Goal: Information Seeking & Learning: Learn about a topic

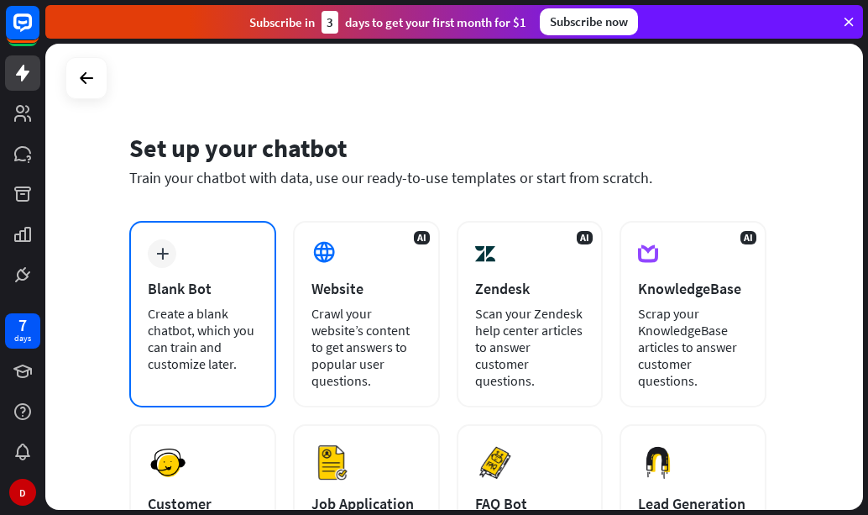
scroll to position [281, 0]
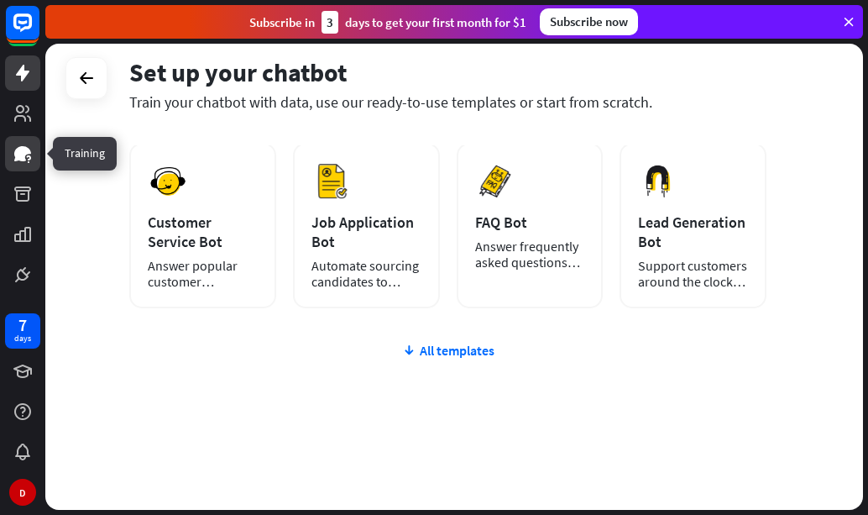
click at [23, 155] on icon at bounding box center [22, 153] width 17 height 15
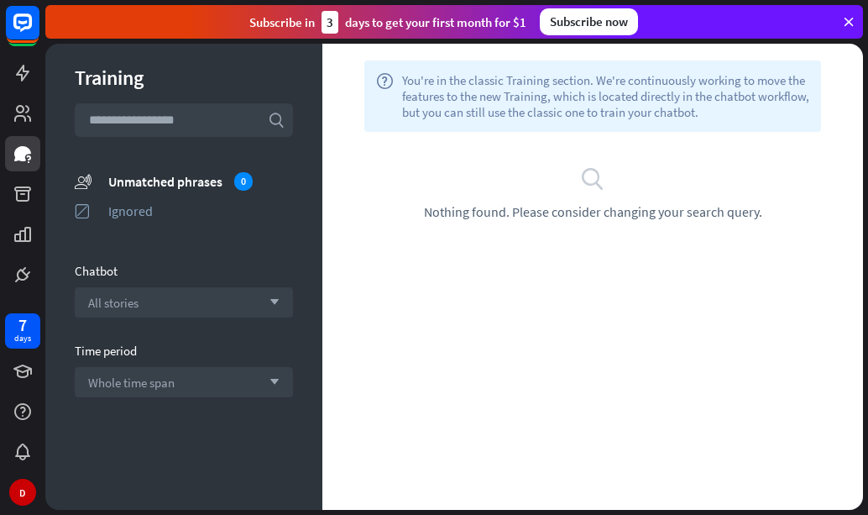
click at [227, 123] on input "text" at bounding box center [184, 120] width 218 height 34
click at [563, 126] on div "help You're in the classic Training section. We're continuously working to move…" at bounding box center [592, 95] width 457 height 71
click at [602, 182] on icon "search" at bounding box center [592, 177] width 25 height 25
click at [594, 177] on icon "search" at bounding box center [592, 177] width 25 height 25
click at [583, 103] on span "You're in the classic Training section. We're continuously working to move the …" at bounding box center [605, 96] width 407 height 48
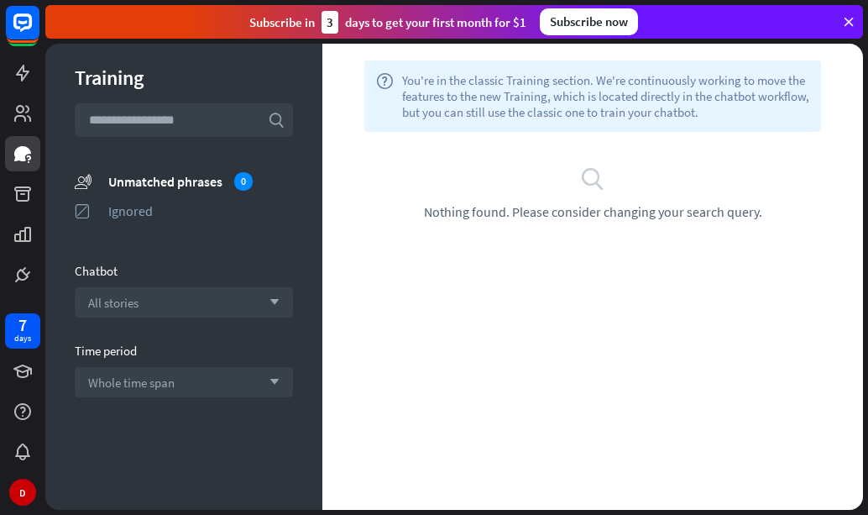
click at [794, 102] on span "You're in the classic Training section. We're continuously working to move the …" at bounding box center [605, 96] width 407 height 48
click at [642, 74] on span "You're in the classic Training section. We're continuously working to move the …" at bounding box center [605, 96] width 407 height 48
click at [226, 124] on input "text" at bounding box center [184, 120] width 218 height 34
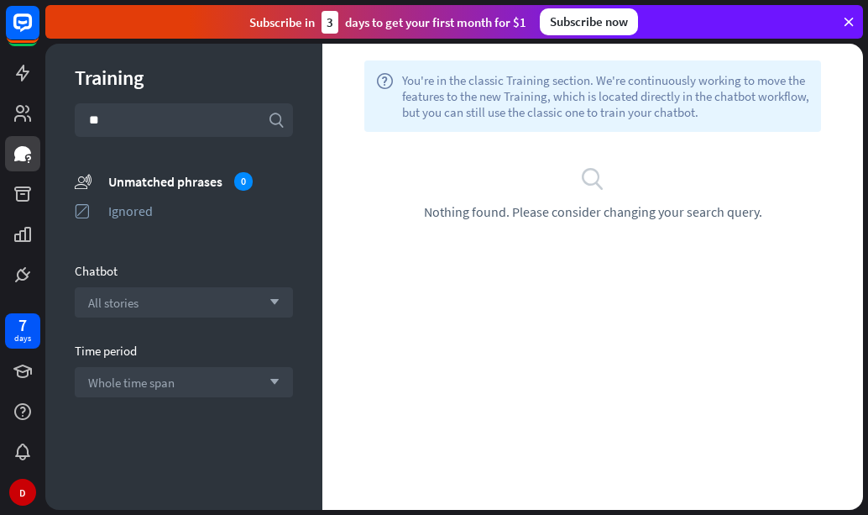
type input "*"
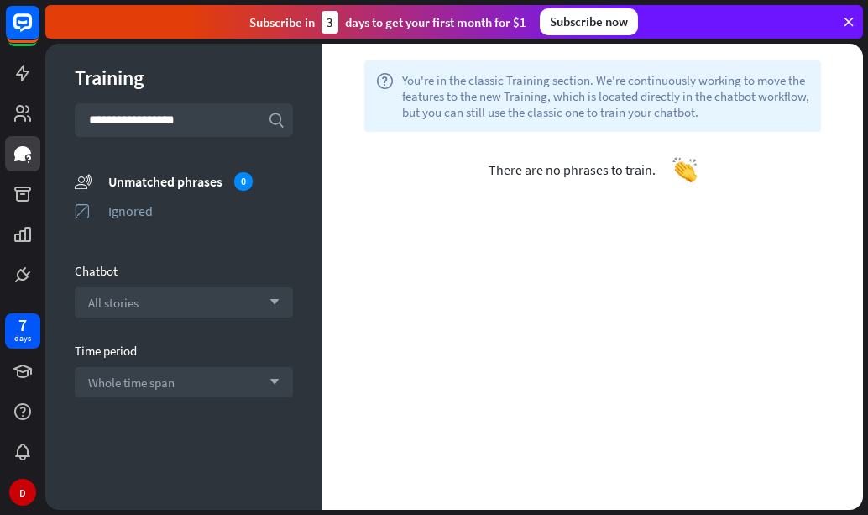
type input "**********"
click at [186, 301] on div "All stories arrow_down" at bounding box center [184, 302] width 218 height 30
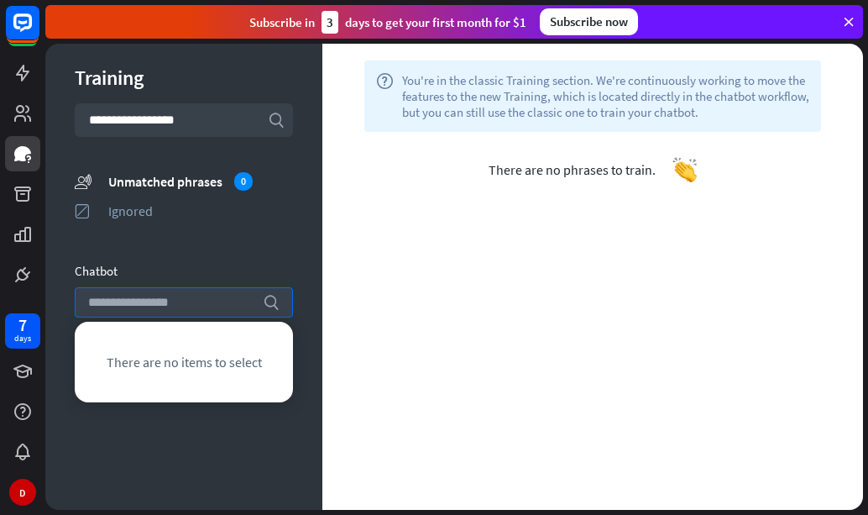
click at [200, 368] on span "There are no items to select" at bounding box center [184, 362] width 155 height 17
click at [333, 308] on div "help You're in the classic Training section. We're continuously working to move…" at bounding box center [592, 277] width 541 height 466
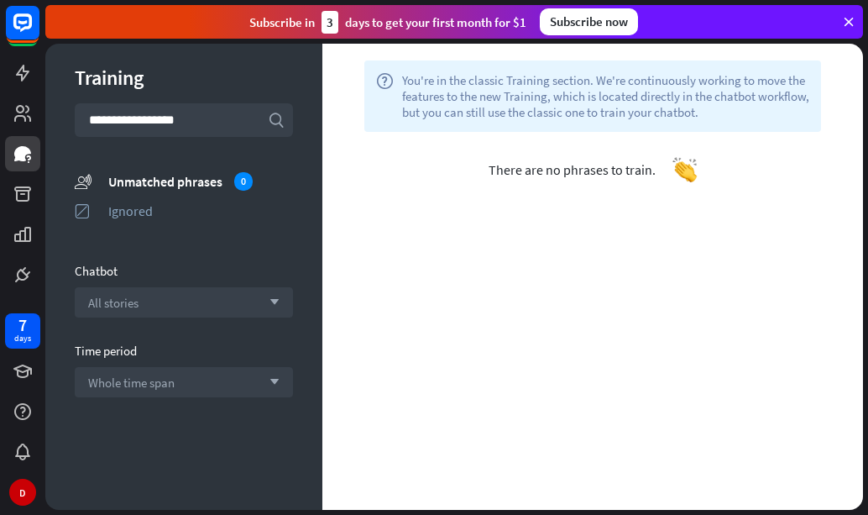
click at [595, 25] on div "Subscribe now" at bounding box center [589, 21] width 98 height 27
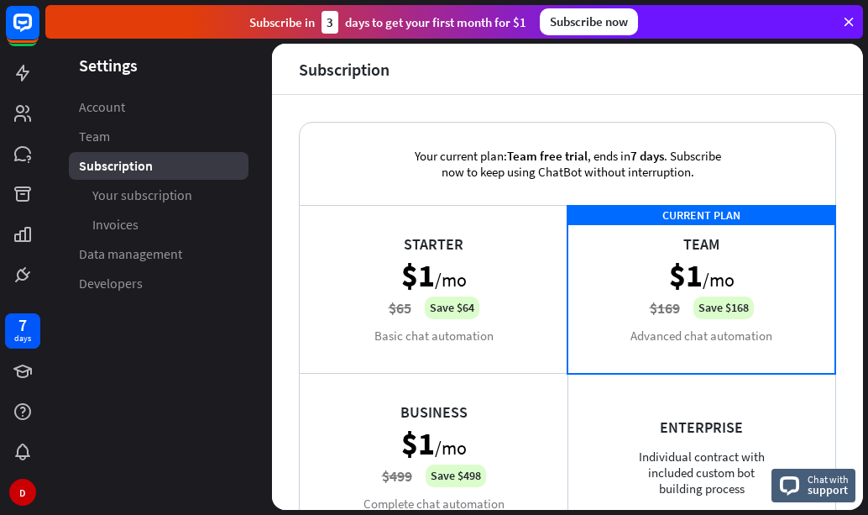
click at [461, 27] on div "Subscribe [DATE] to get your first month for $1" at bounding box center [387, 22] width 277 height 23
click at [32, 161] on icon at bounding box center [23, 154] width 20 height 20
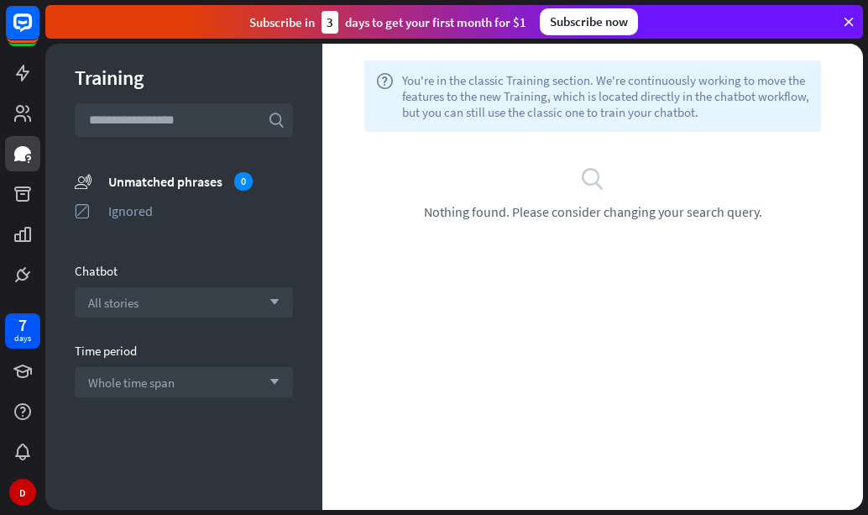
click at [543, 101] on span "You're in the classic Training section. We're continuously working to move the …" at bounding box center [605, 96] width 407 height 48
drag, startPoint x: 685, startPoint y: 120, endPoint x: 712, endPoint y: 102, distance: 32.1
click at [691, 115] on div "help You're in the classic Training section. We're continuously working to move…" at bounding box center [592, 95] width 457 height 71
click at [695, 109] on span "You're in the classic Training section. We're continuously working to move the …" at bounding box center [605, 96] width 407 height 48
drag, startPoint x: 696, startPoint y: 109, endPoint x: 296, endPoint y: 64, distance: 402.3
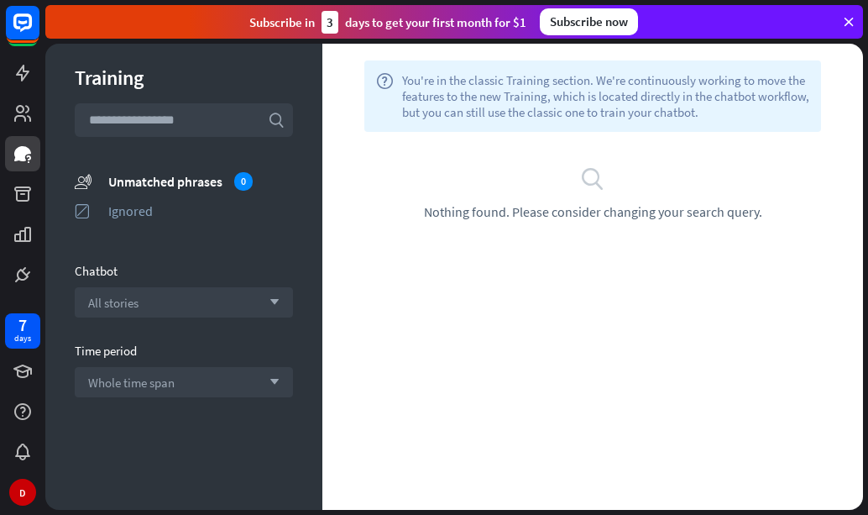
click at [296, 64] on div "Training search unmatched_phrases Unmatched phrases 0 ignored Ignored Chatbot A…" at bounding box center [454, 277] width 818 height 466
click at [446, 96] on span "You're in the classic Training section. We're continuously working to move the …" at bounding box center [605, 96] width 407 height 48
drag, startPoint x: 707, startPoint y: 110, endPoint x: 695, endPoint y: 111, distance: 12.6
click at [706, 110] on span "You're in the classic Training section. We're continuously working to move the …" at bounding box center [605, 96] width 407 height 48
drag, startPoint x: 699, startPoint y: 112, endPoint x: 375, endPoint y: 79, distance: 325.0
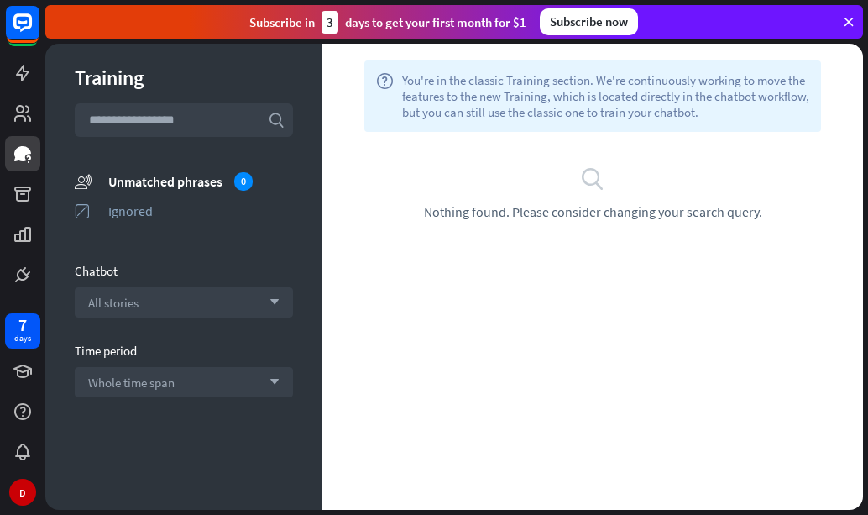
click at [375, 79] on div "help You're in the classic Training section. We're continuously working to move…" at bounding box center [592, 95] width 457 height 71
click at [730, 129] on div "help You're in the classic Training section. We're continuously working to move…" at bounding box center [592, 95] width 457 height 71
click at [593, 179] on icon "search" at bounding box center [592, 177] width 25 height 25
click at [590, 179] on icon "search" at bounding box center [592, 177] width 25 height 25
click at [564, 209] on span "Nothing found. Please consider changing your search query." at bounding box center [593, 211] width 338 height 17
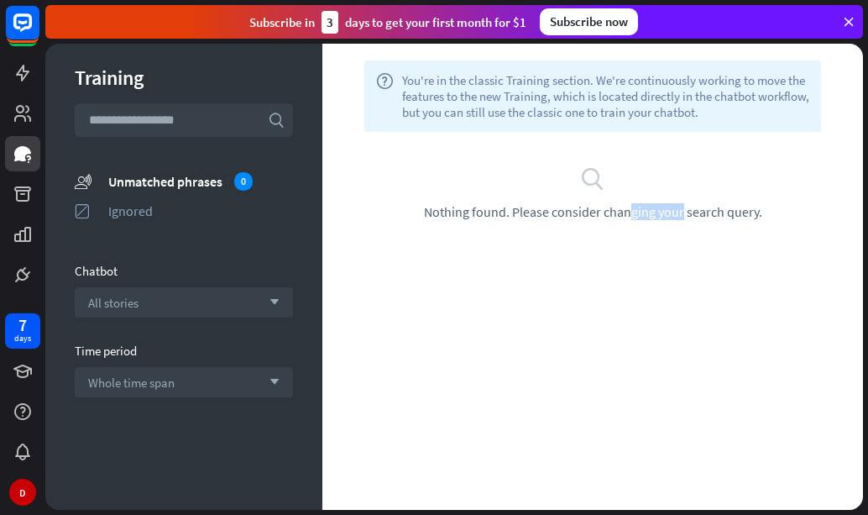
click at [564, 209] on span "Nothing found. Please consider changing your search query." at bounding box center [593, 211] width 338 height 17
click at [578, 243] on div "search Nothing found. Please consider changing your search query." at bounding box center [592, 193] width 541 height 122
drag, startPoint x: 563, startPoint y: 232, endPoint x: 598, endPoint y: 218, distance: 37.7
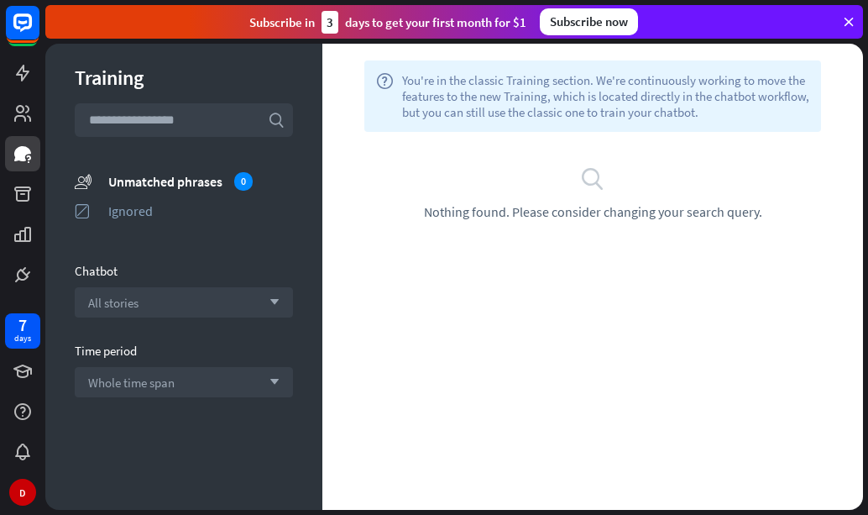
click at [582, 225] on div "search Nothing found. Please consider changing your search query." at bounding box center [592, 193] width 541 height 122
click at [598, 218] on span "Nothing found. Please consider changing your search query." at bounding box center [593, 211] width 338 height 17
click at [649, 217] on span "Nothing found. Please consider changing your search query." at bounding box center [593, 211] width 338 height 17
drag, startPoint x: 745, startPoint y: 202, endPoint x: 764, endPoint y: 218, distance: 25.1
click at [747, 204] on div "search Nothing found. Please consider changing your search query." at bounding box center [593, 192] width 490 height 55
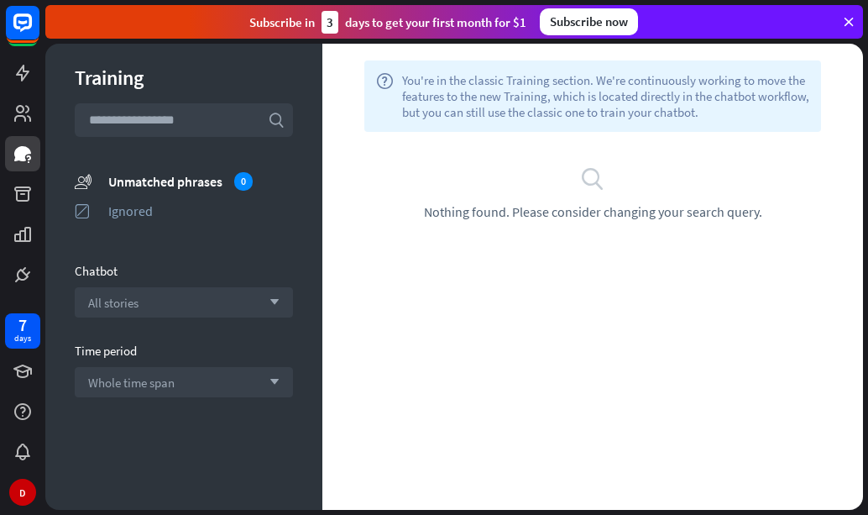
click at [759, 212] on span "Nothing found. Please consider changing your search query." at bounding box center [593, 211] width 338 height 17
click at [24, 118] on icon at bounding box center [22, 113] width 17 height 17
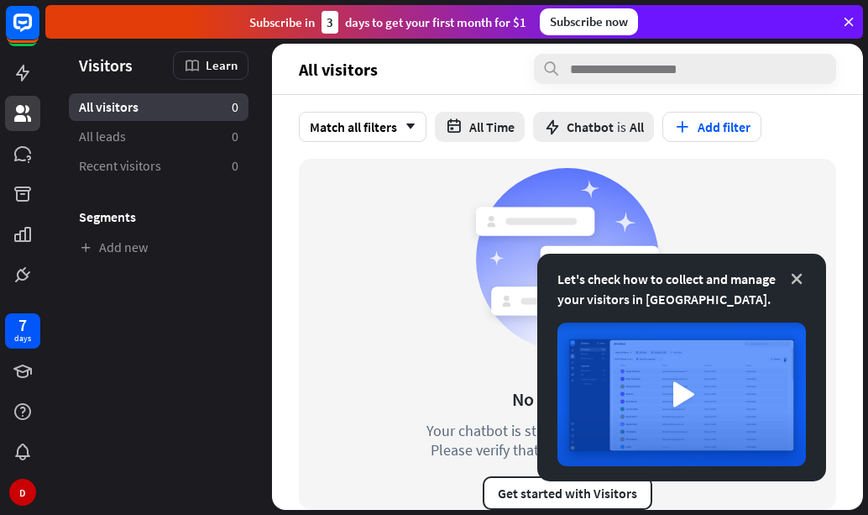
click at [795, 277] on icon at bounding box center [797, 278] width 17 height 17
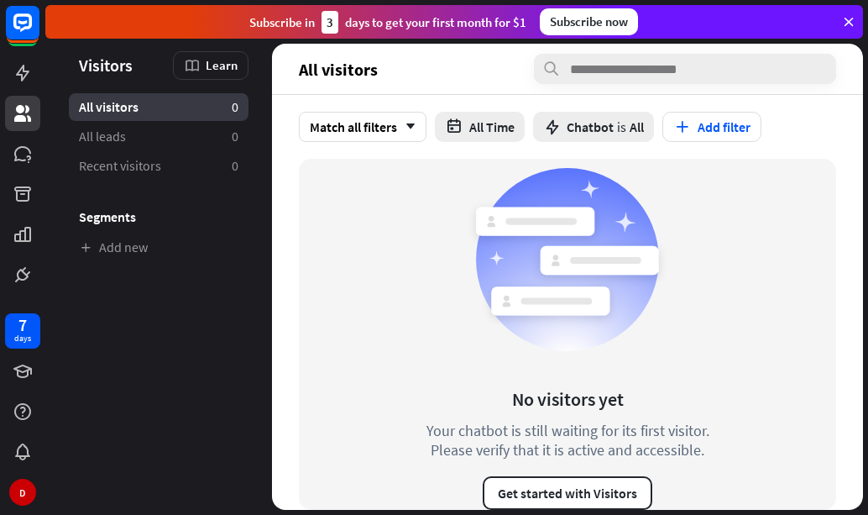
scroll to position [17, 0]
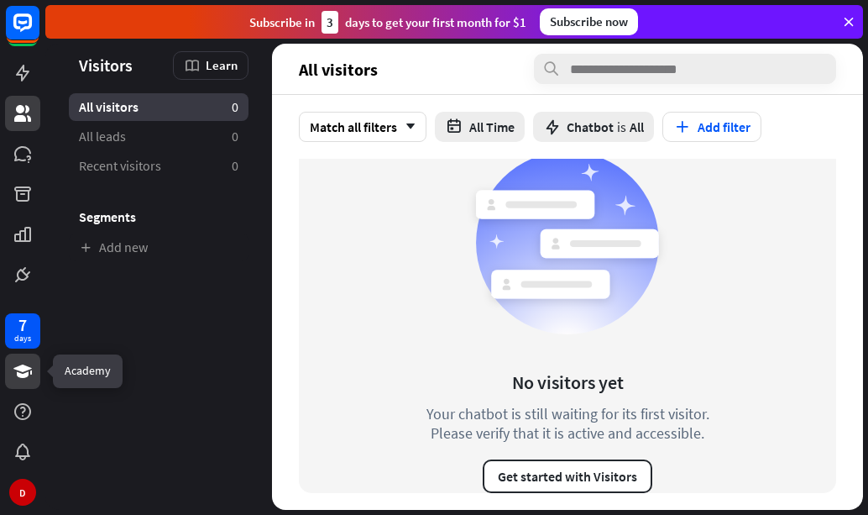
click at [30, 364] on icon at bounding box center [23, 371] width 20 height 20
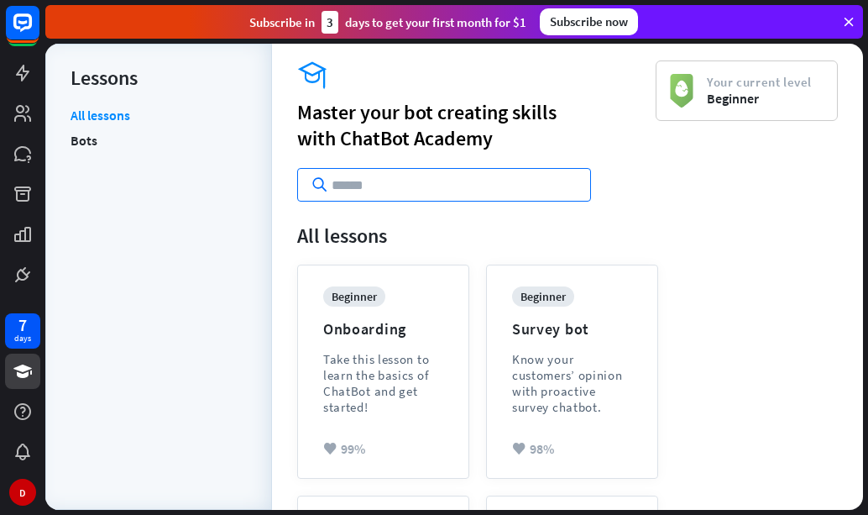
click at [366, 190] on input "text" at bounding box center [444, 185] width 294 height 34
click at [29, 121] on icon at bounding box center [22, 113] width 17 height 17
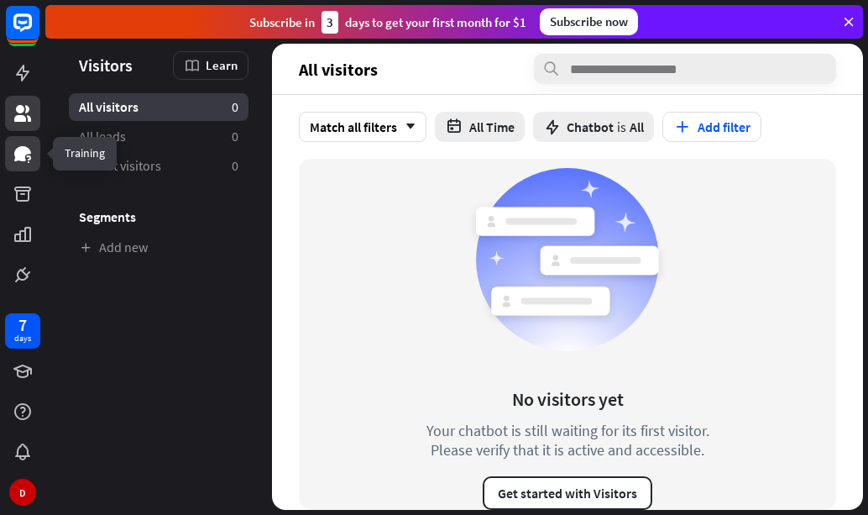
click at [26, 148] on icon at bounding box center [22, 153] width 17 height 15
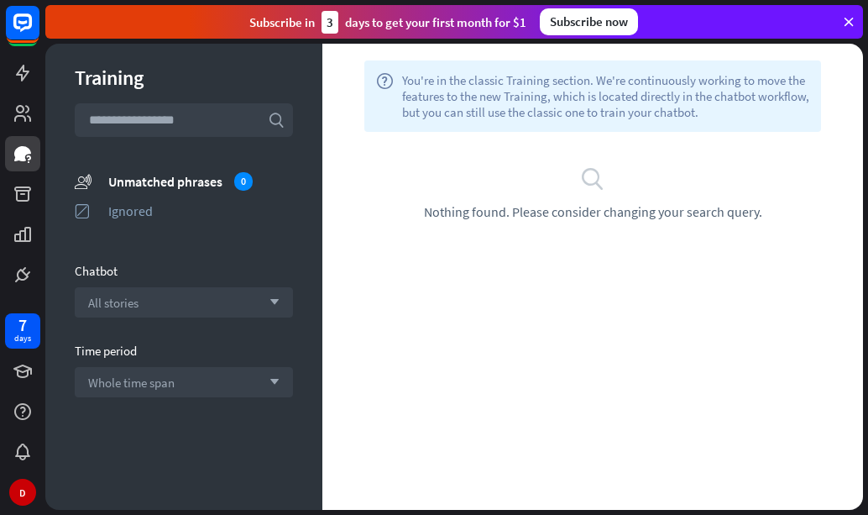
click at [422, 117] on span "You're in the classic Training section. We're continuously working to move the …" at bounding box center [605, 96] width 407 height 48
click at [564, 124] on div "help You're in the classic Training section. We're continuously working to move…" at bounding box center [592, 95] width 457 height 71
click at [238, 118] on input "text" at bounding box center [184, 120] width 218 height 34
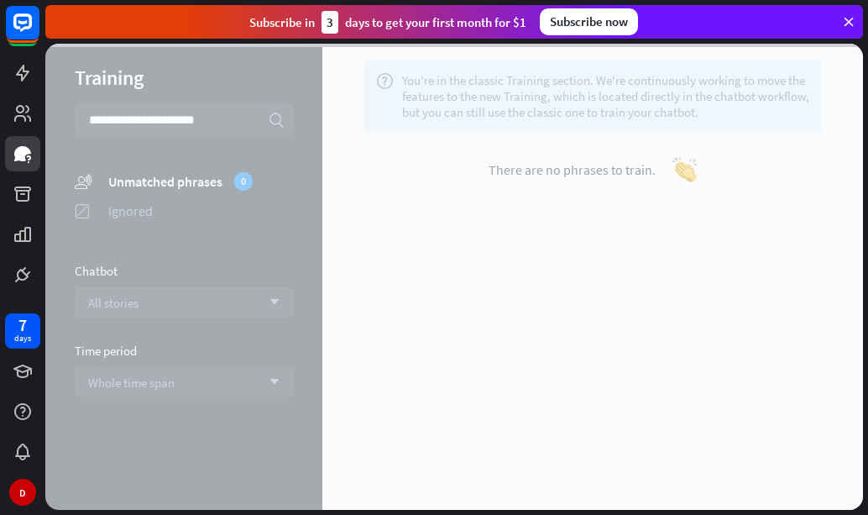
type input "**********"
click at [280, 126] on div at bounding box center [454, 277] width 818 height 466
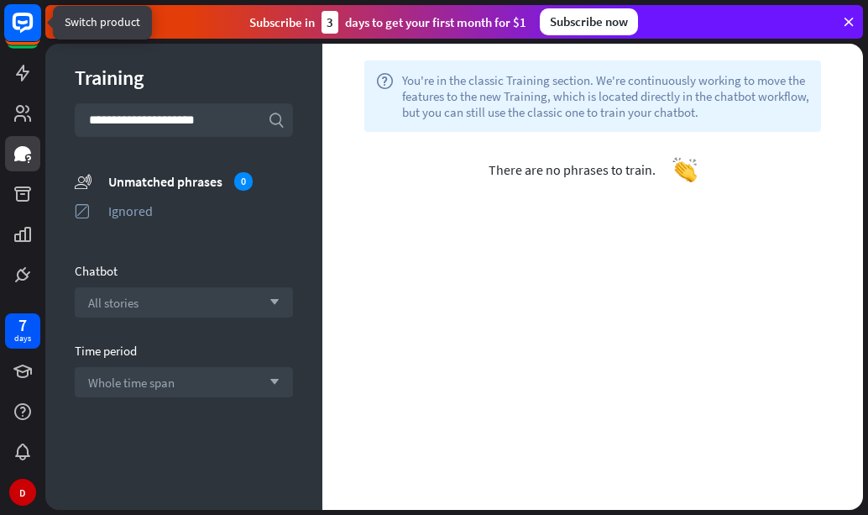
click at [17, 17] on rect at bounding box center [22, 22] width 37 height 37
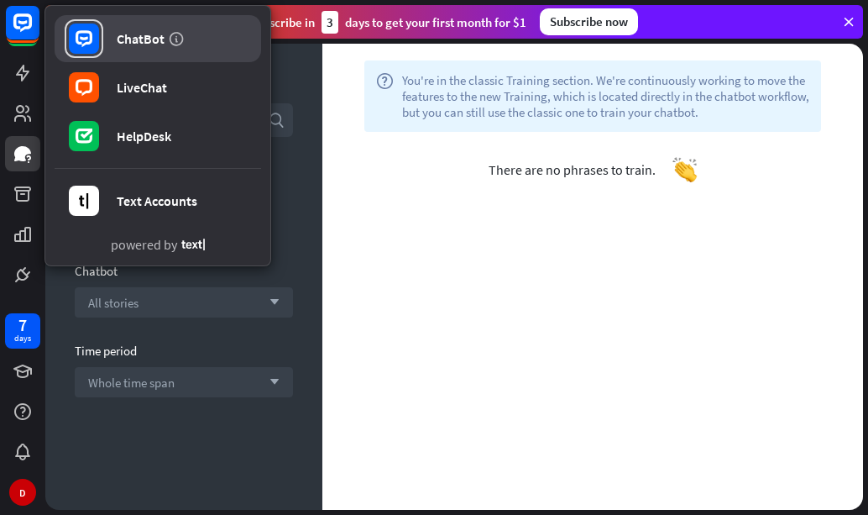
click at [102, 33] on div at bounding box center [84, 38] width 39 height 39
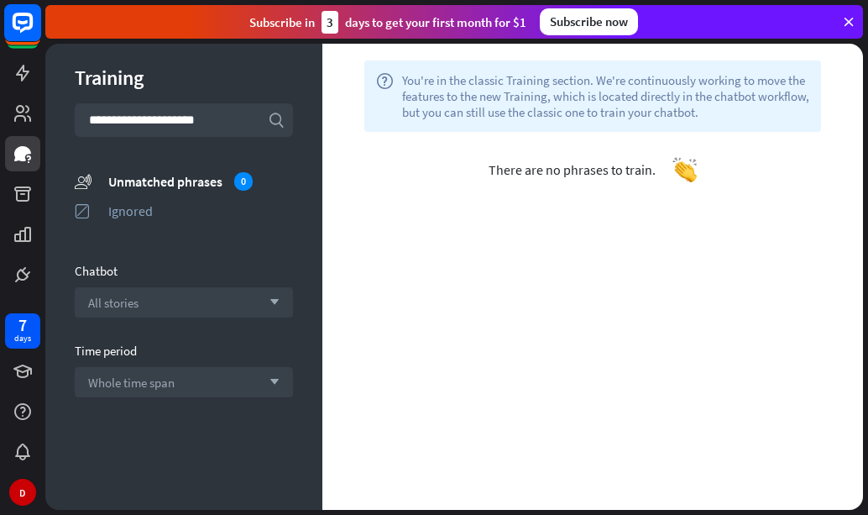
click at [22, 24] on icon at bounding box center [23, 22] width 10 height 4
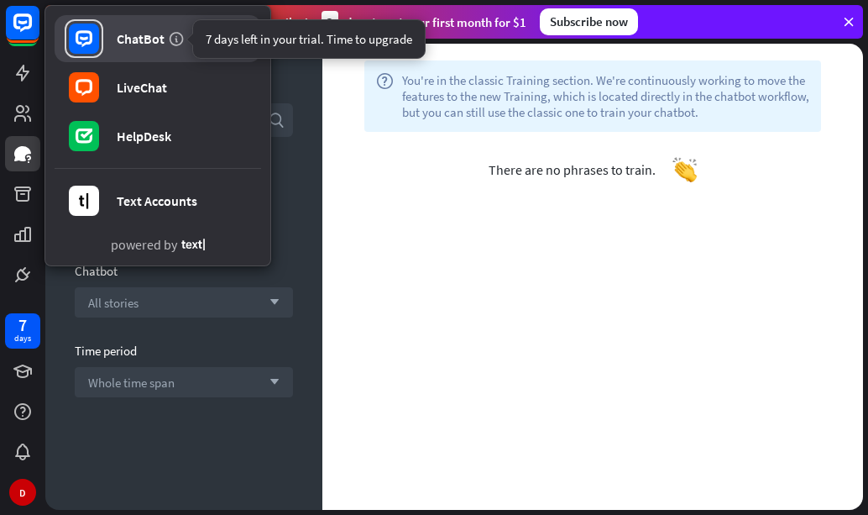
click at [169, 36] on icon at bounding box center [176, 38] width 17 height 17
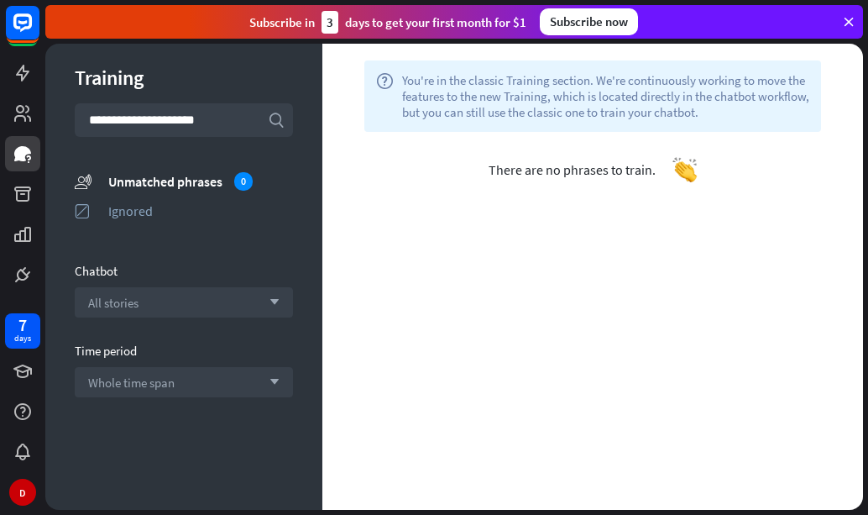
drag, startPoint x: 251, startPoint y: 123, endPoint x: -29, endPoint y: 97, distance: 281.6
click at [0, 97] on html "**********" at bounding box center [434, 257] width 868 height 515
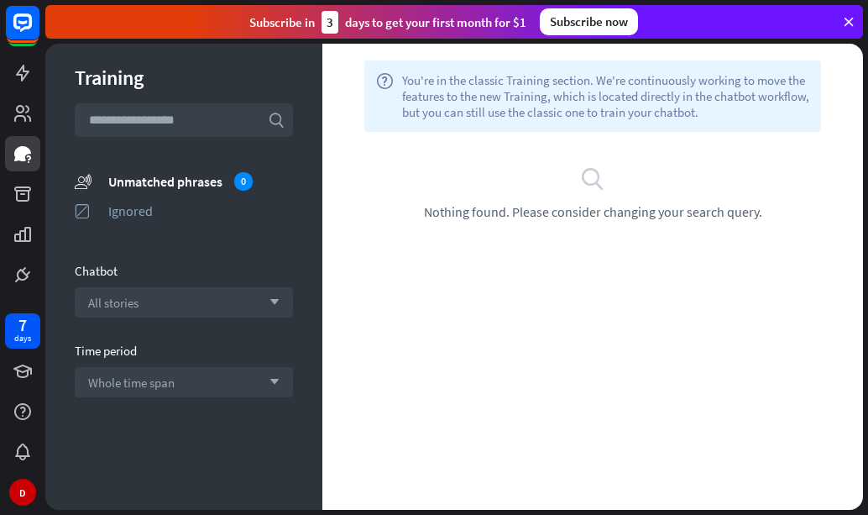
click at [602, 179] on icon "search" at bounding box center [592, 177] width 25 height 25
click at [595, 179] on icon "search" at bounding box center [592, 177] width 25 height 25
click at [133, 129] on input "text" at bounding box center [184, 120] width 218 height 34
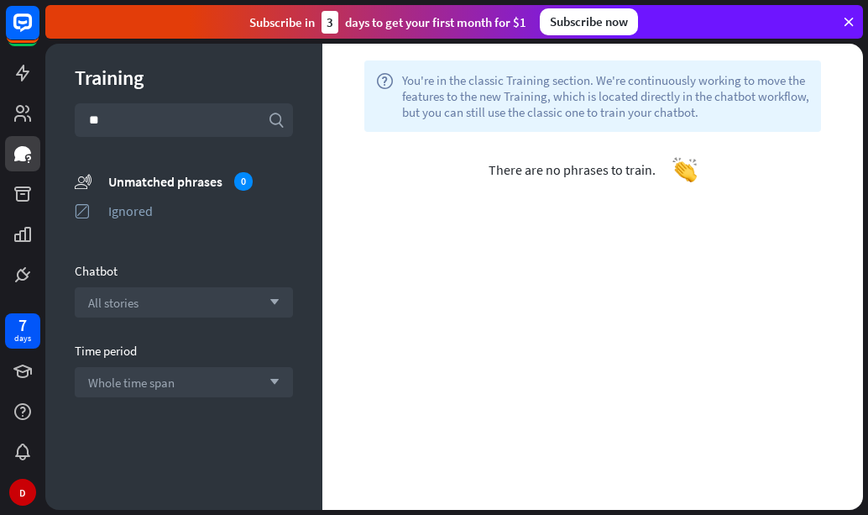
type input "*"
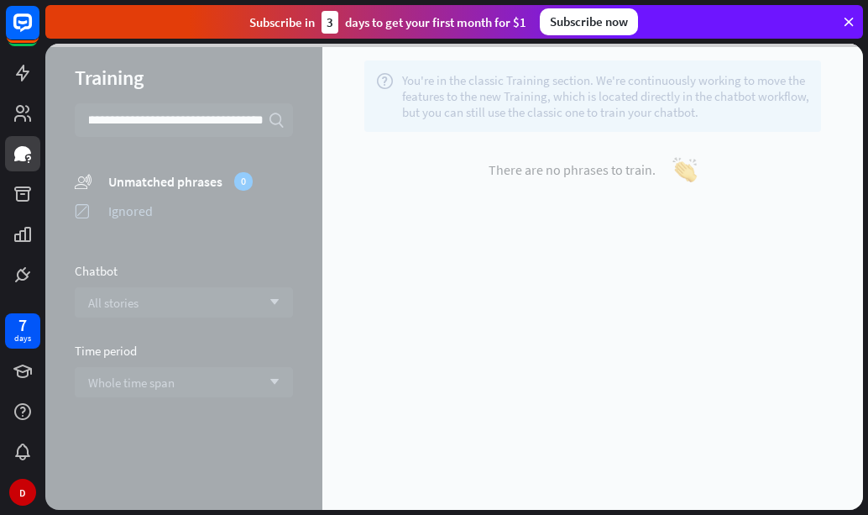
scroll to position [0, 102]
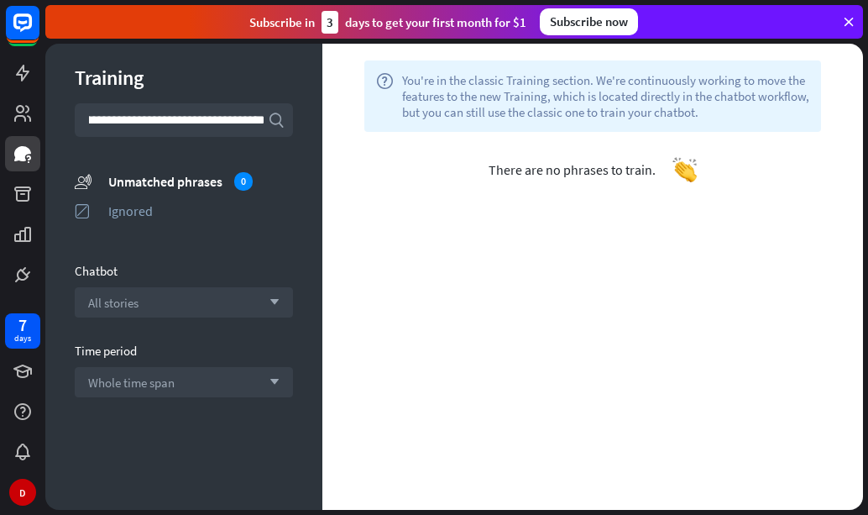
scroll to position [0, 134]
click at [266, 120] on input "**********" at bounding box center [184, 120] width 218 height 34
click at [257, 118] on input "**********" at bounding box center [184, 120] width 218 height 34
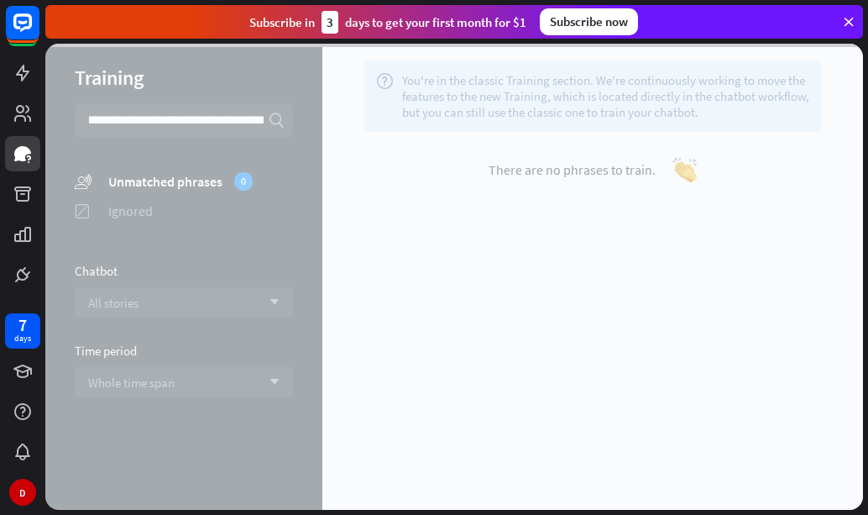
scroll to position [0, 663]
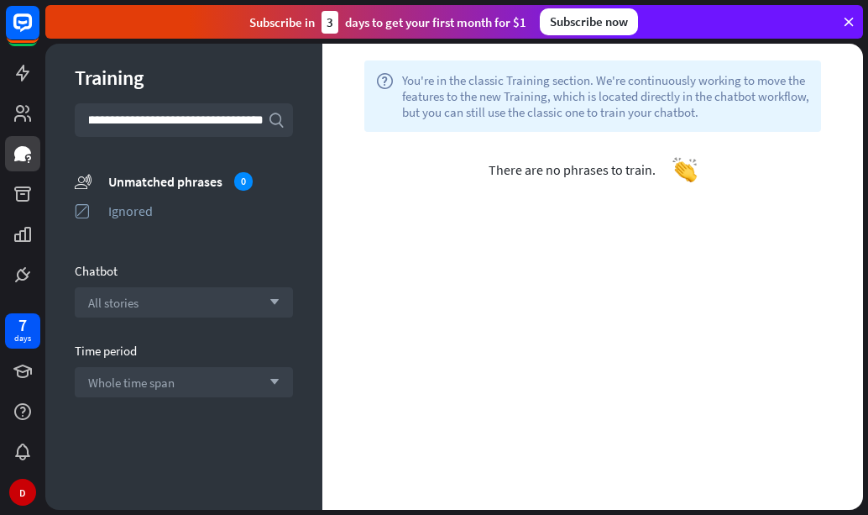
type input "**********"
click at [280, 119] on icon "search" at bounding box center [276, 120] width 17 height 17
click at [167, 207] on div "Ignored" at bounding box center [200, 210] width 185 height 17
drag, startPoint x: 89, startPoint y: 122, endPoint x: 398, endPoint y: 130, distance: 309.2
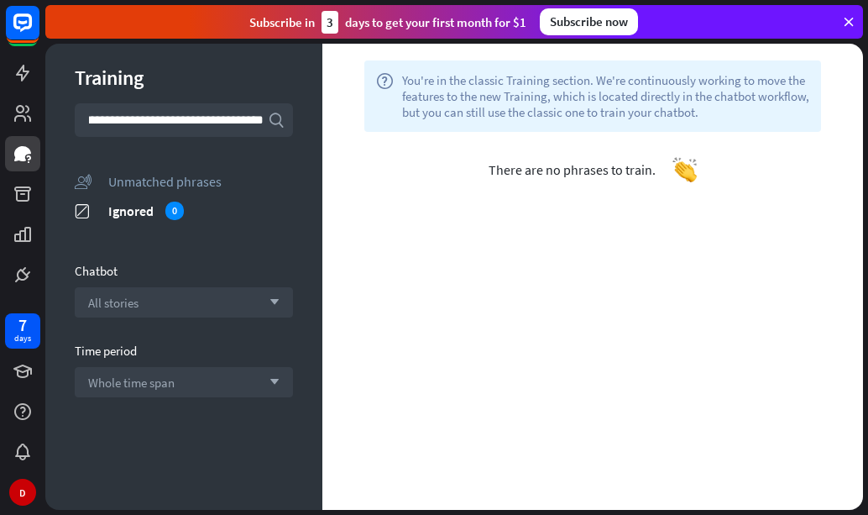
click at [398, 130] on div "**********" at bounding box center [454, 277] width 818 height 466
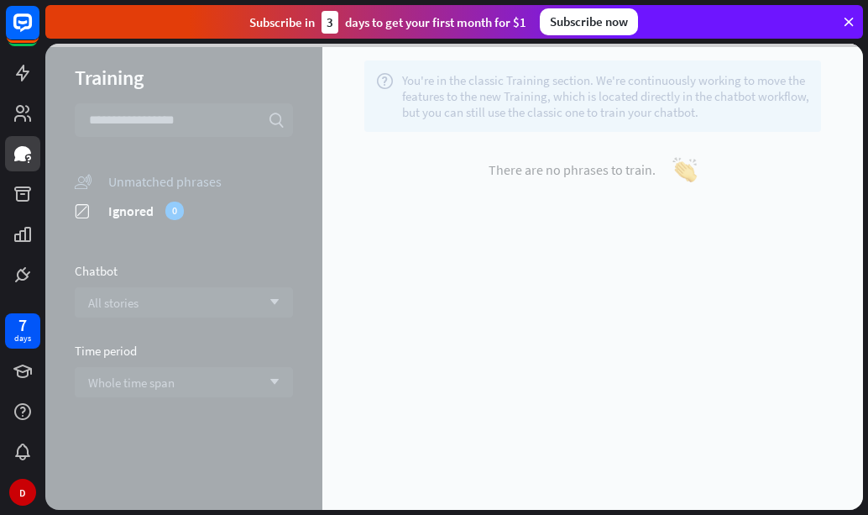
click at [501, 92] on div at bounding box center [454, 277] width 818 height 466
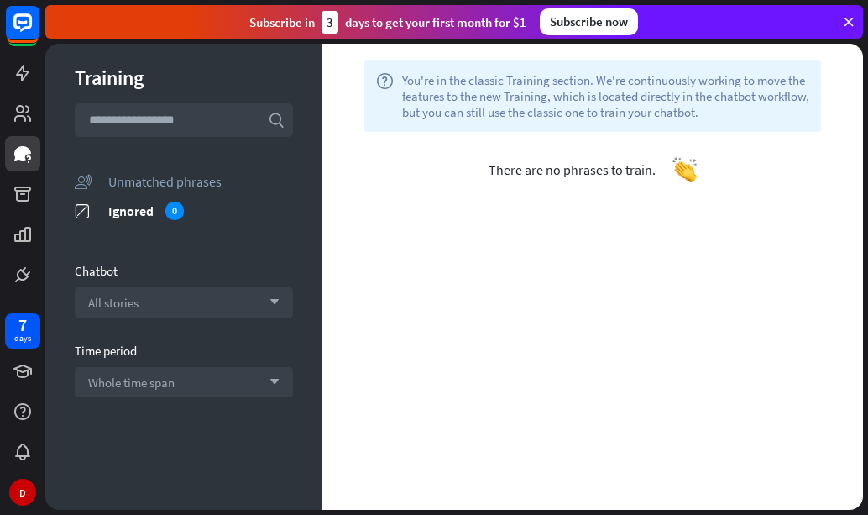
drag, startPoint x: 556, startPoint y: 178, endPoint x: 647, endPoint y: 165, distance: 91.7
click at [556, 177] on div "There are no phrases to train." at bounding box center [592, 170] width 541 height 76
click at [693, 171] on img at bounding box center [685, 169] width 25 height 25
click at [679, 173] on img at bounding box center [685, 169] width 25 height 25
click at [417, 24] on div "Subscribe [DATE] to get your first month for $1" at bounding box center [387, 22] width 277 height 23
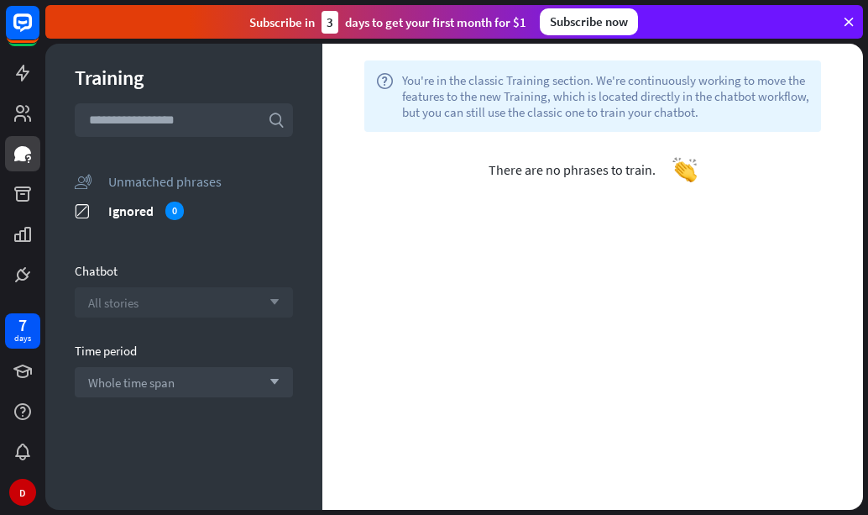
click at [190, 308] on div "All stories arrow_down" at bounding box center [184, 302] width 218 height 30
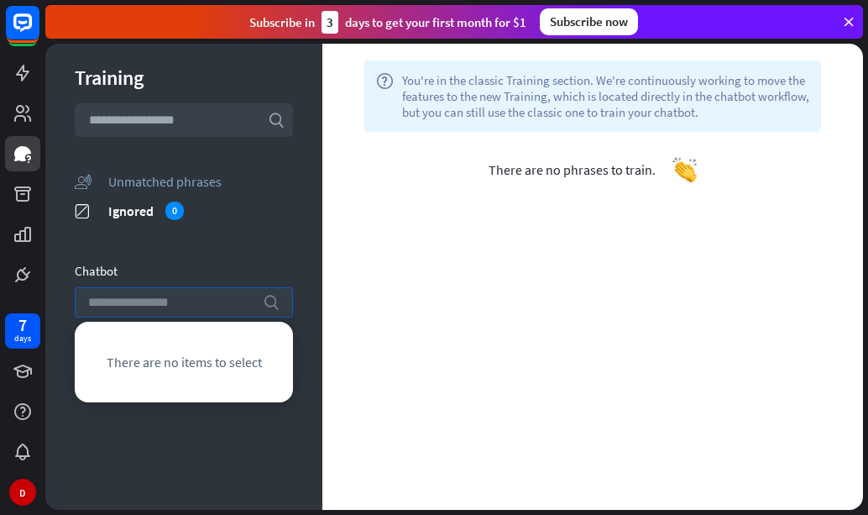
type input "**********"
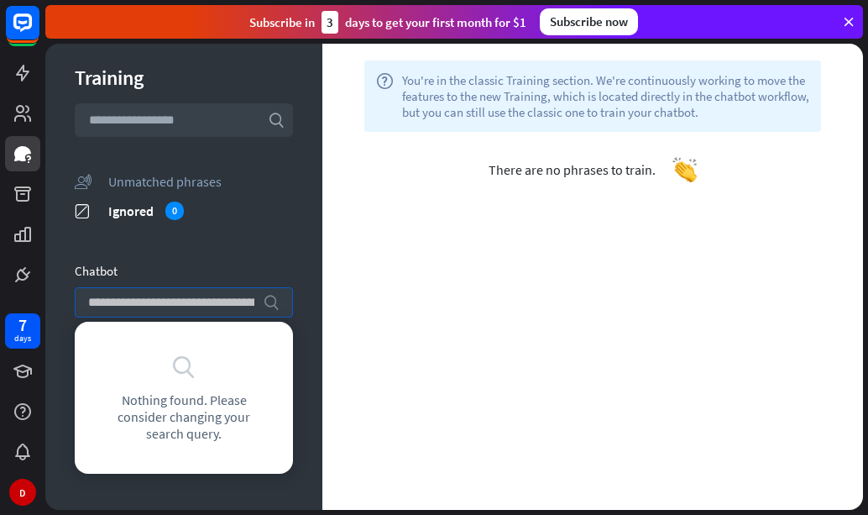
scroll to position [0, 672]
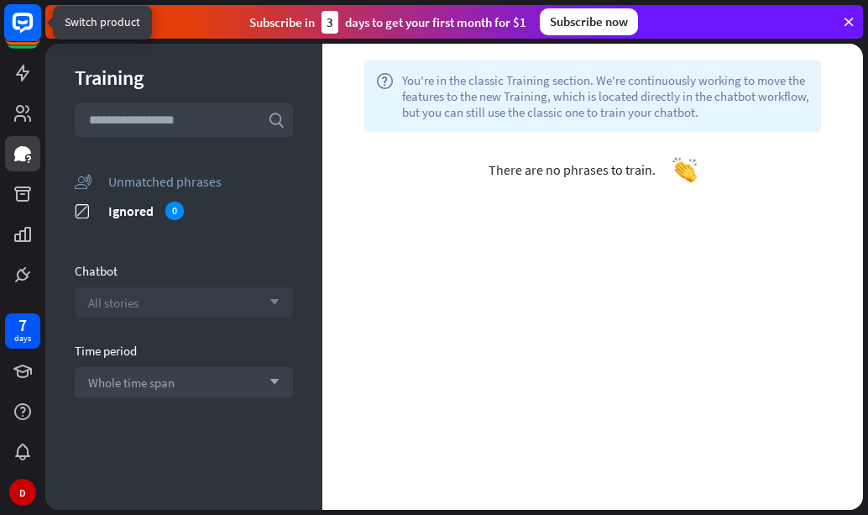
click at [28, 29] on icon at bounding box center [23, 23] width 20 height 20
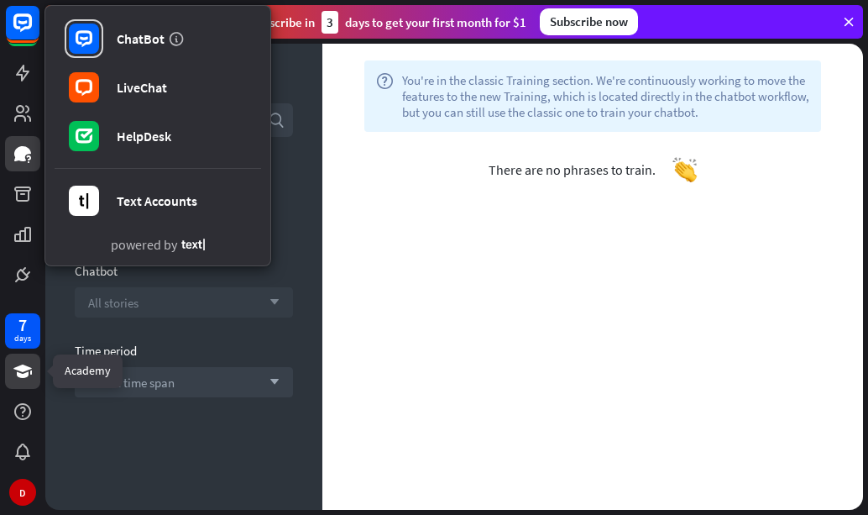
click at [18, 378] on icon at bounding box center [23, 371] width 20 height 20
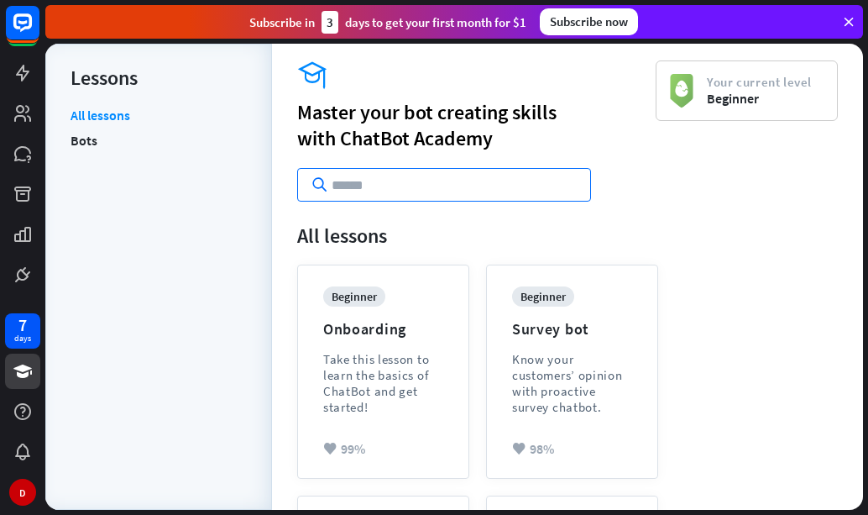
click at [360, 192] on input "text" at bounding box center [444, 185] width 294 height 34
paste input "**********"
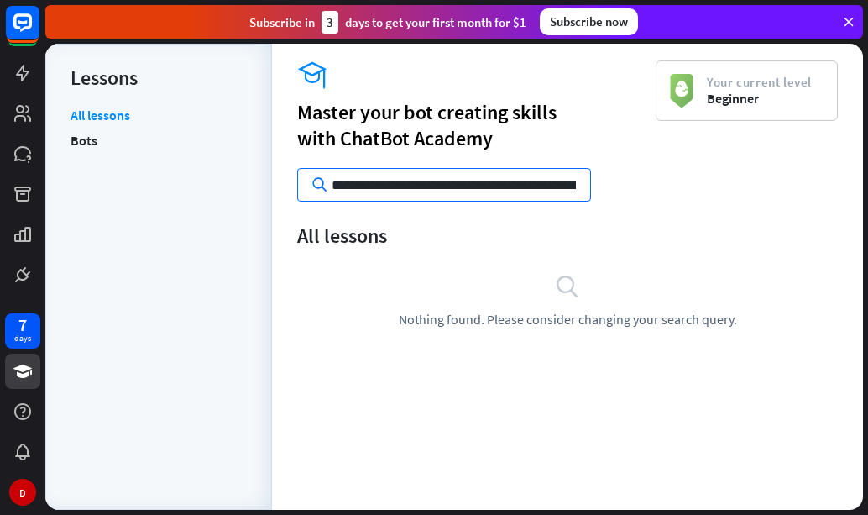
scroll to position [0, 650]
type input "**********"
